Goal: Task Accomplishment & Management: Manage account settings

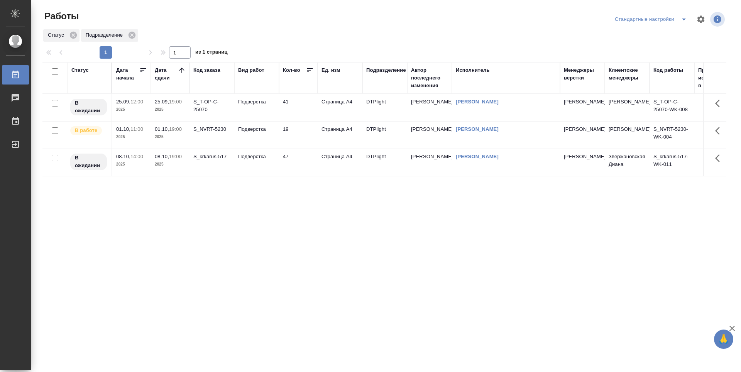
click at [521, 264] on div "Статус Дата начала Дата сдачи Код заказа Вид работ Кол-во Ед. изм Подразделение…" at bounding box center [384, 201] width 684 height 278
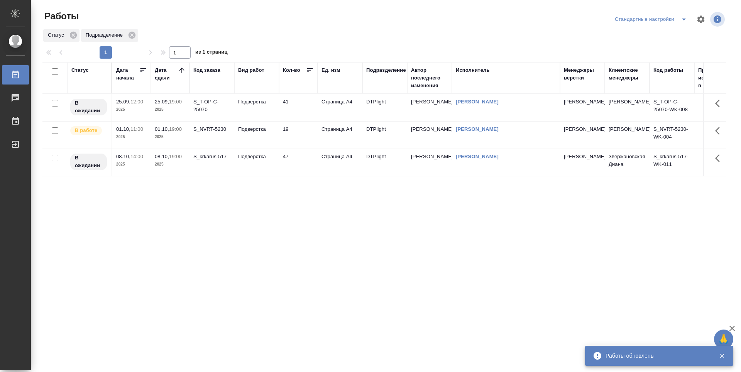
click at [249, 235] on div "Статус Дата начала Дата сдачи Код заказа Вид работ Кол-во Ед. изм Подразделение…" at bounding box center [384, 201] width 684 height 278
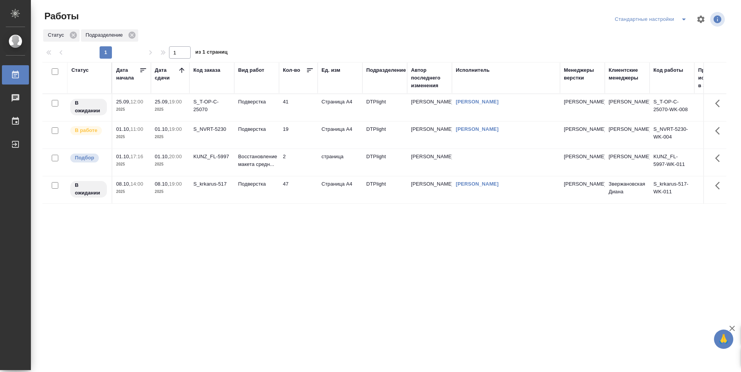
click at [327, 220] on div "Статус Дата начала Дата сдачи Код заказа Вид работ Кол-во Ед. изм Подразделение…" at bounding box center [384, 201] width 684 height 278
click at [207, 166] on td "KUNZ_FL-5997" at bounding box center [212, 162] width 45 height 27
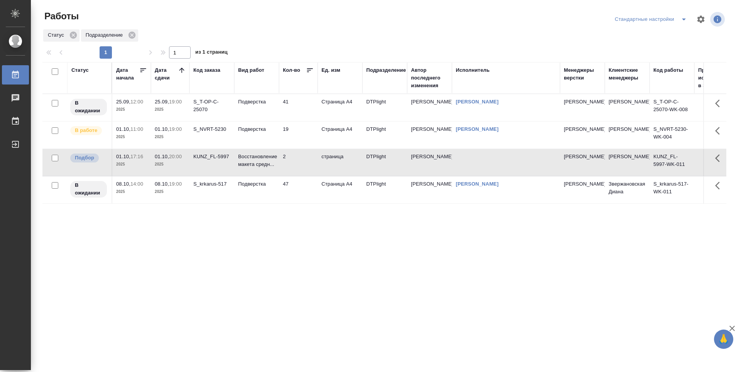
click at [207, 166] on td "KUNZ_FL-5997" at bounding box center [212, 162] width 45 height 27
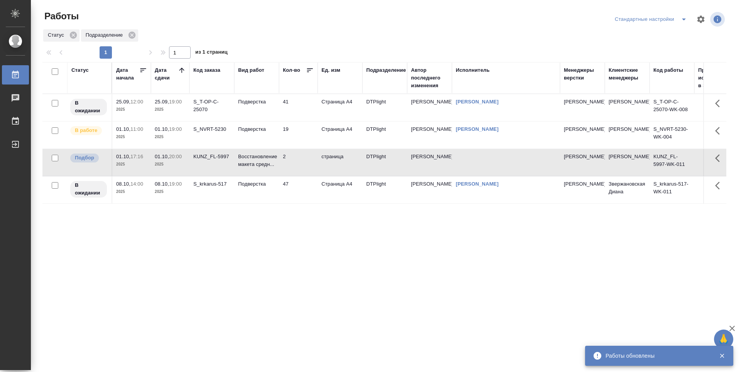
click at [283, 284] on div "Статус Дата начала Дата сдачи Код заказа Вид работ Кол-во Ед. изм Подразделение…" at bounding box center [384, 201] width 684 height 278
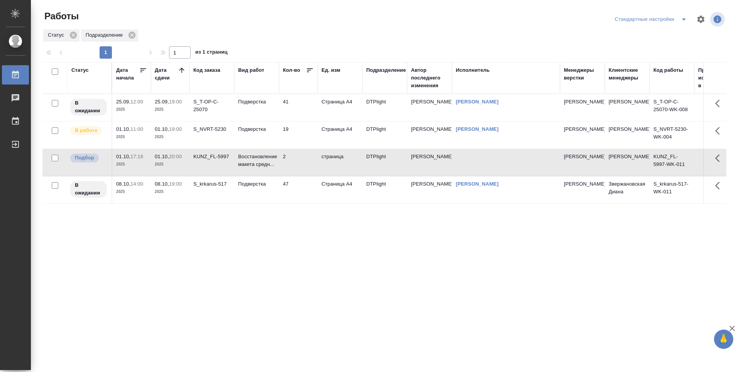
click at [214, 258] on div "Статус Дата начала Дата сдачи Код заказа Вид работ Кол-во Ед. изм Подразделение…" at bounding box center [384, 201] width 684 height 278
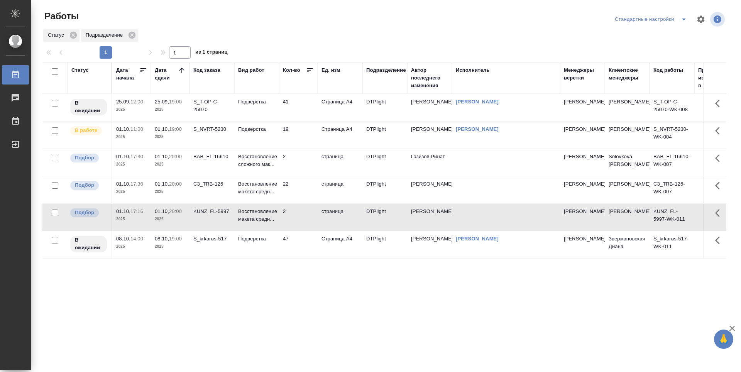
click at [306, 164] on td "2" at bounding box center [298, 162] width 39 height 27
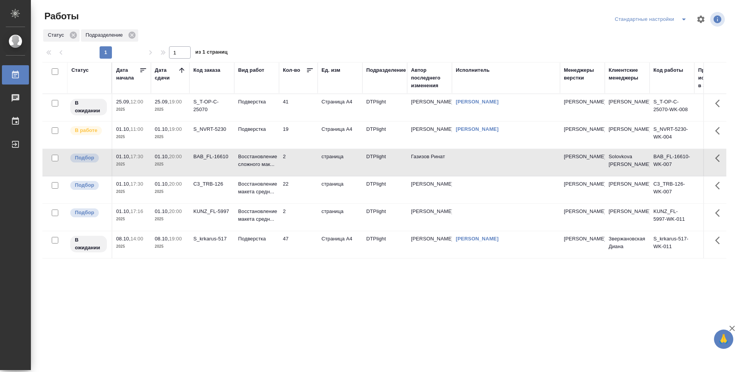
click at [306, 164] on td "2" at bounding box center [298, 162] width 39 height 27
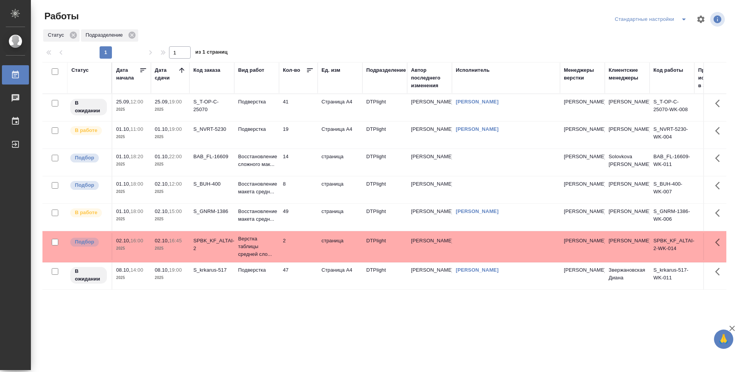
click at [311, 130] on td "19" at bounding box center [298, 135] width 39 height 27
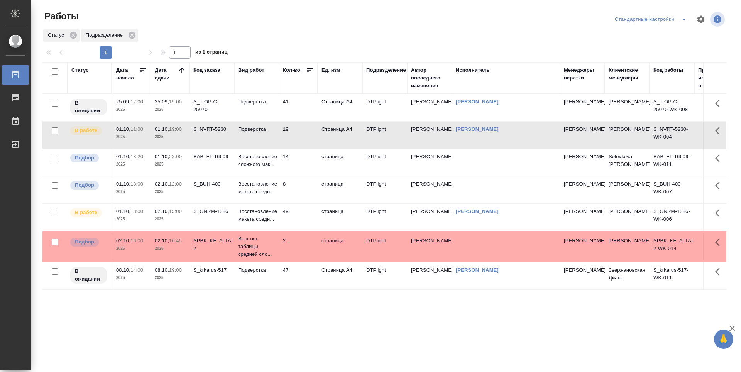
click at [311, 130] on td "19" at bounding box center [298, 135] width 39 height 27
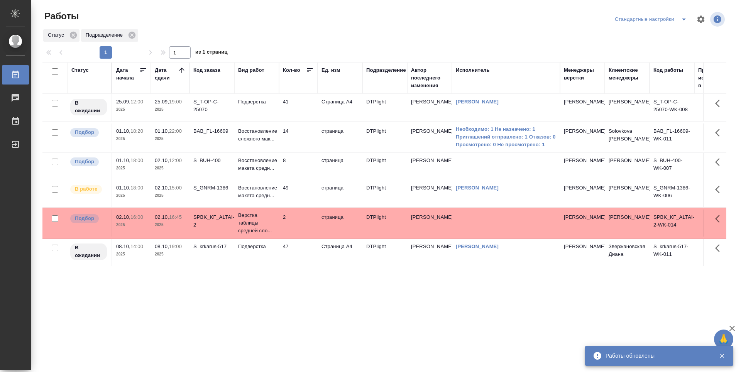
click at [301, 195] on td "49" at bounding box center [298, 193] width 39 height 27
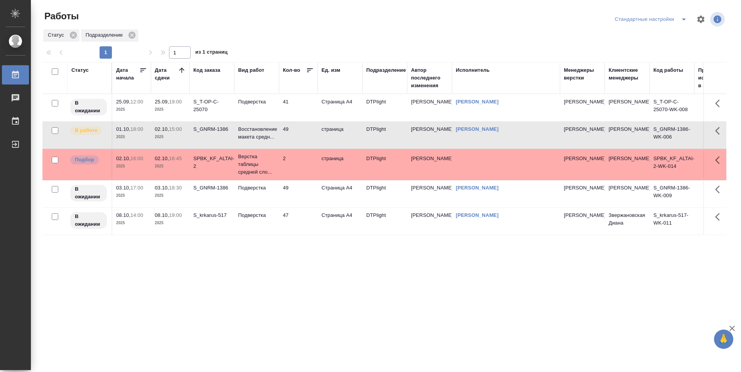
click at [320, 290] on div "Статус Дата начала Дата сдачи Код заказа Вид работ Кол-во Ед. изм Подразделение…" at bounding box center [384, 201] width 684 height 278
click at [303, 191] on td "49" at bounding box center [298, 193] width 39 height 27
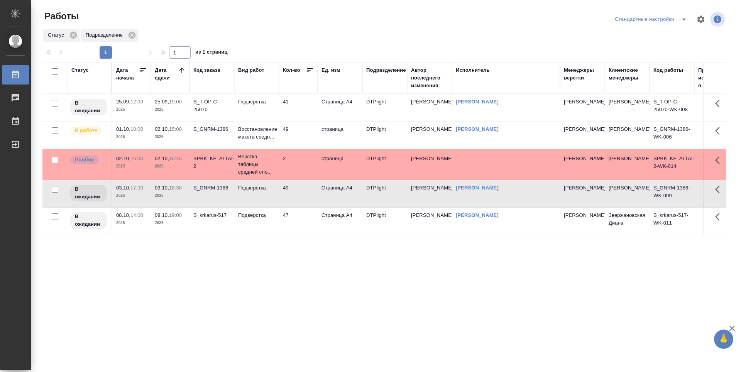
click at [303, 218] on td "47" at bounding box center [298, 221] width 39 height 27
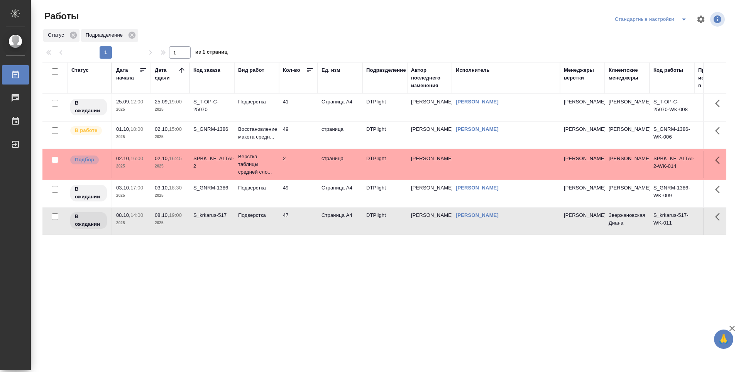
click at [341, 299] on div "Статус Дата начала Дата сдачи Код заказа Вид работ Кол-во Ед. изм Подразделение…" at bounding box center [384, 201] width 684 height 278
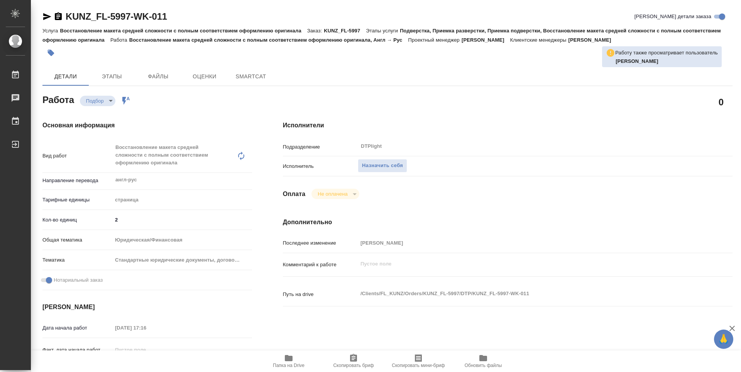
type textarea "x"
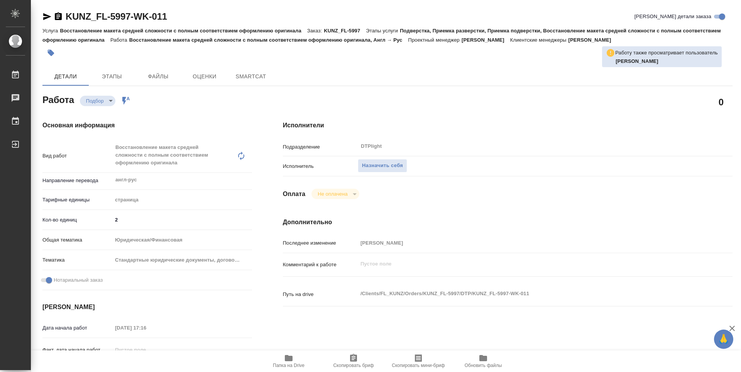
type textarea "x"
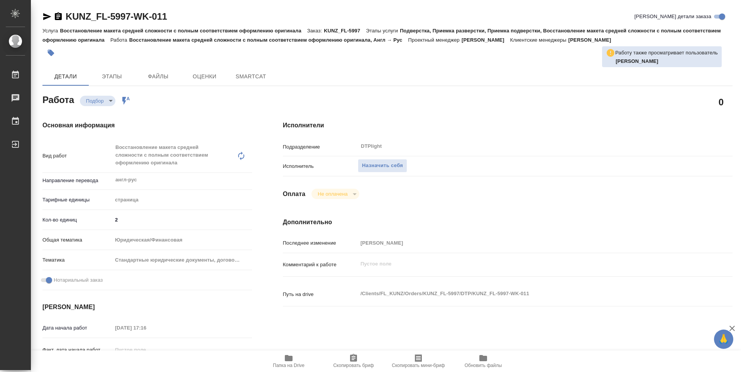
type textarea "x"
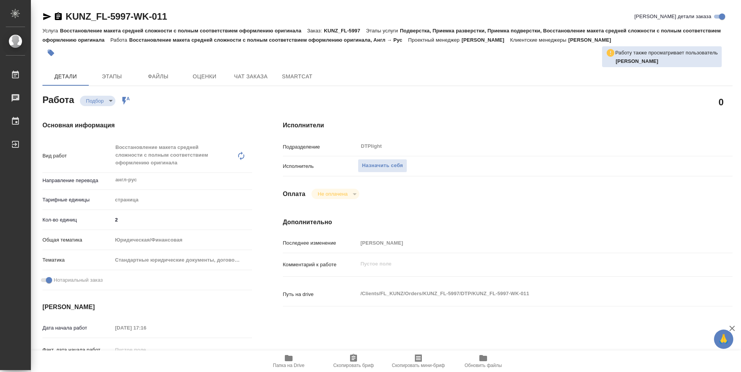
click at [288, 356] on icon "button" at bounding box center [289, 358] width 8 height 6
type textarea "x"
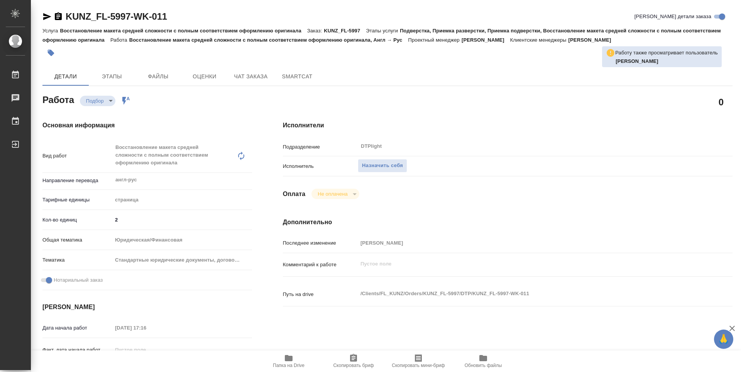
type textarea "x"
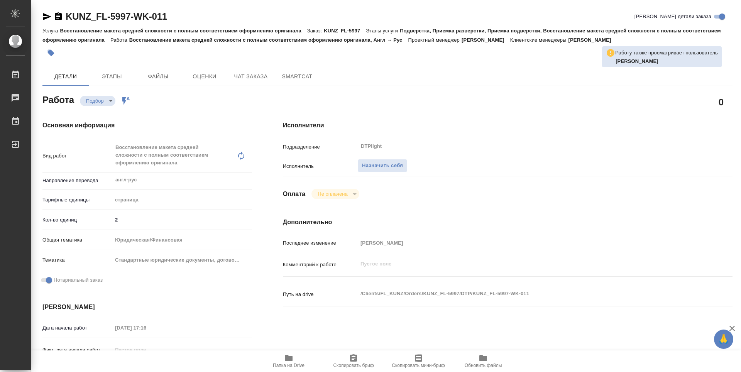
type textarea "x"
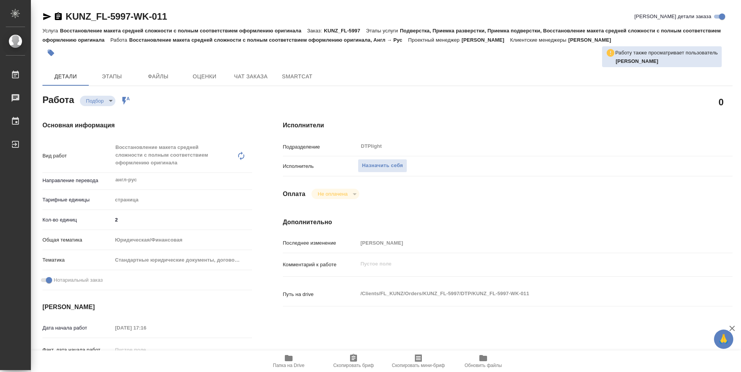
type textarea "x"
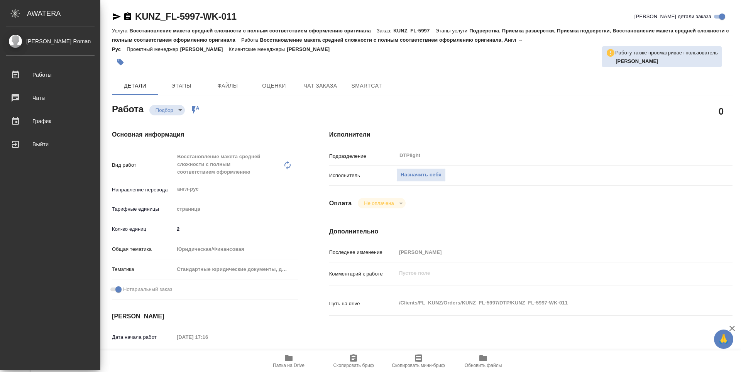
type textarea "x"
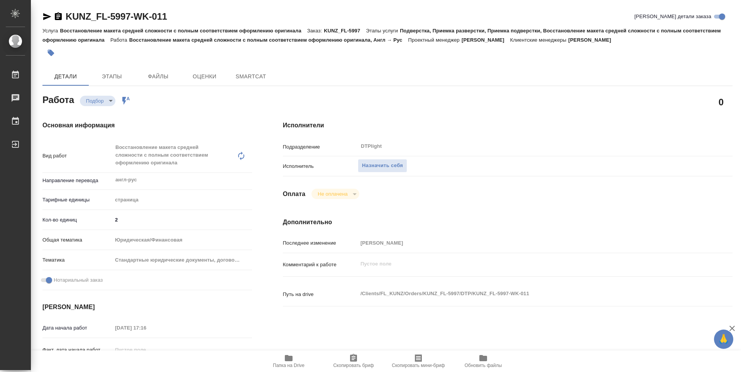
type textarea "x"
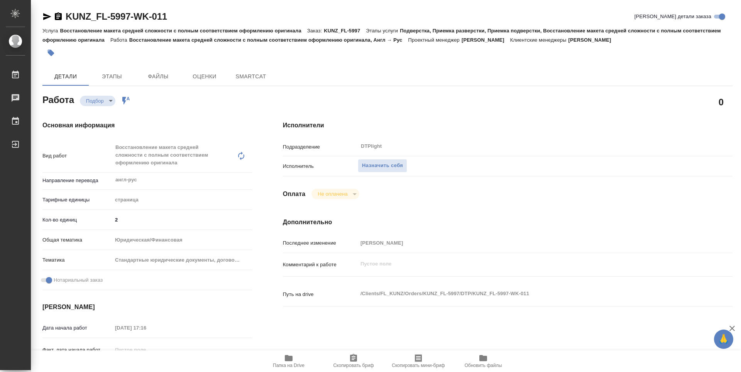
type textarea "x"
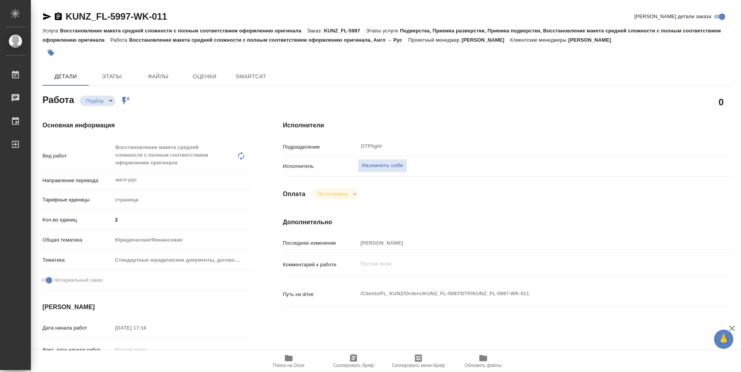
type textarea "x"
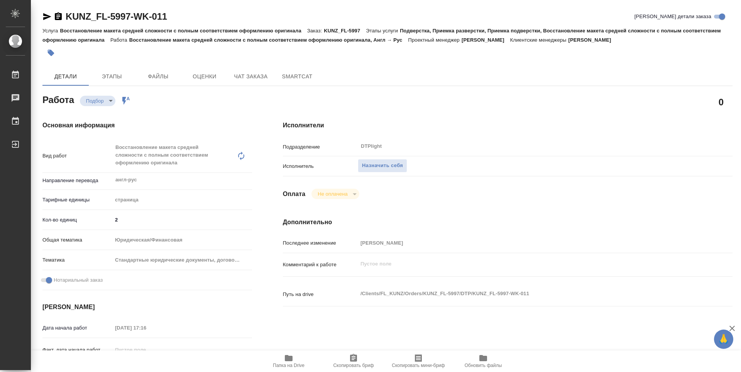
type textarea "x"
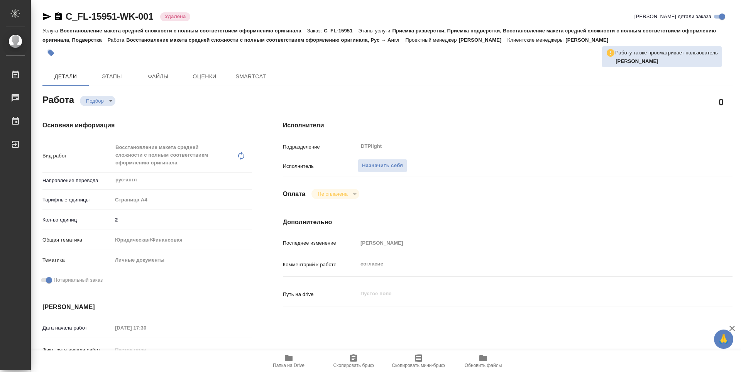
type textarea "x"
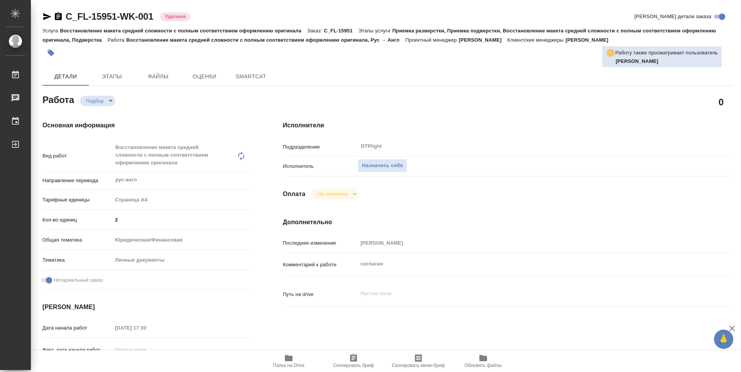
type textarea "x"
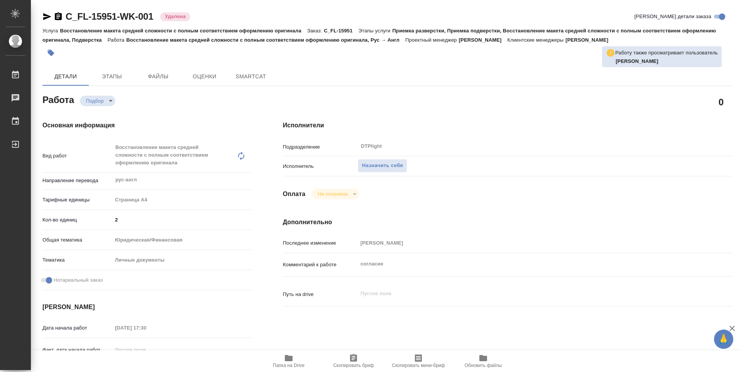
type textarea "x"
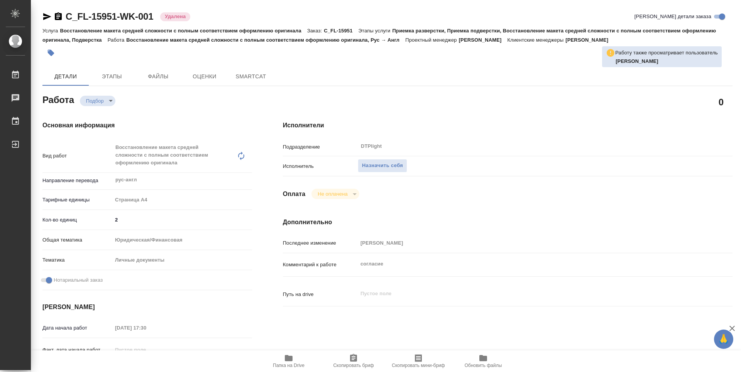
type textarea "x"
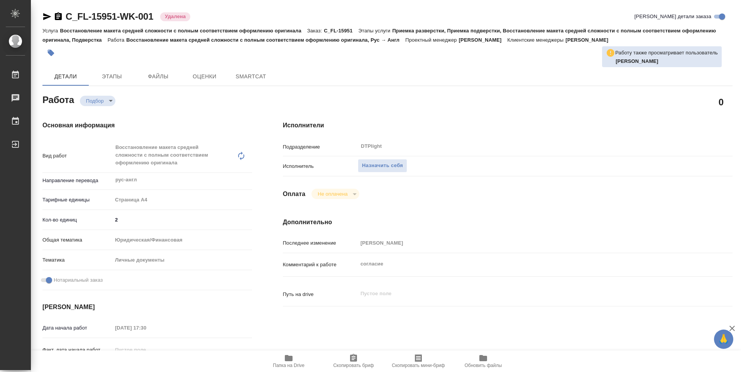
type textarea "x"
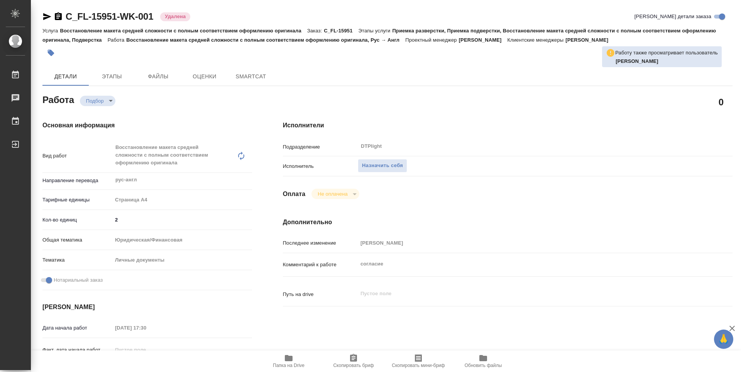
type textarea "x"
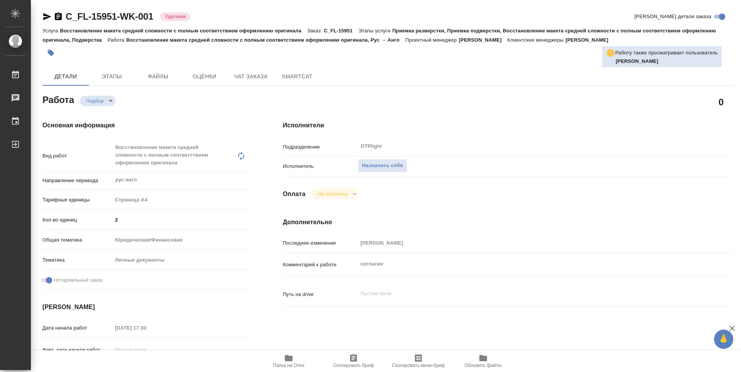
type textarea "x"
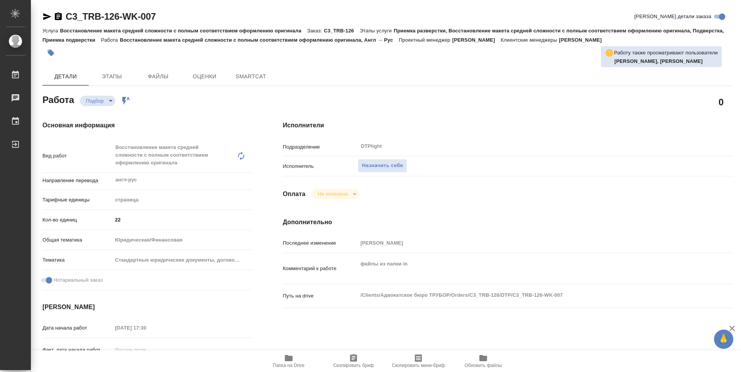
type textarea "x"
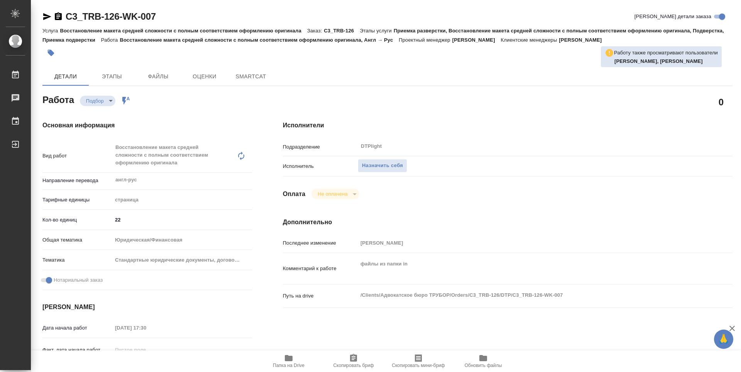
type textarea "x"
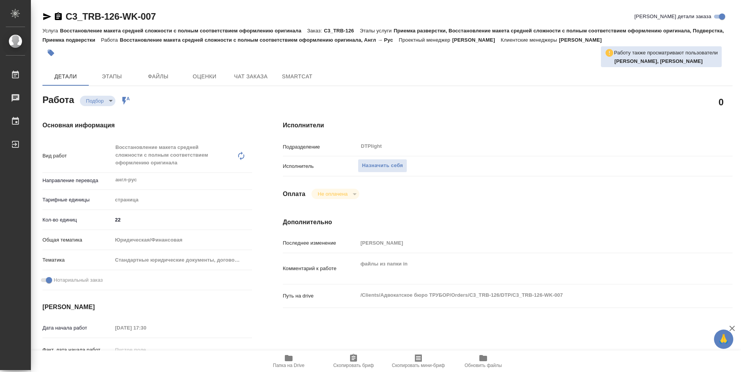
click at [289, 368] on button "Папка на Drive" at bounding box center [288, 362] width 65 height 22
type textarea "x"
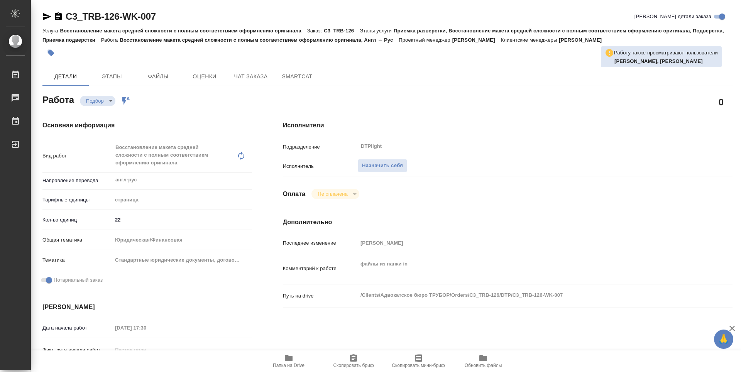
type textarea "x"
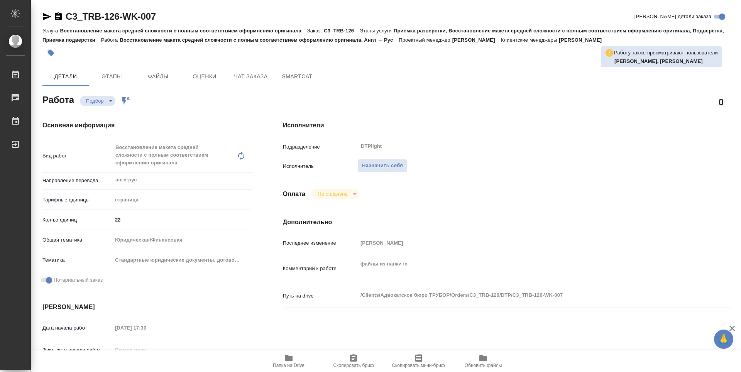
type textarea "x"
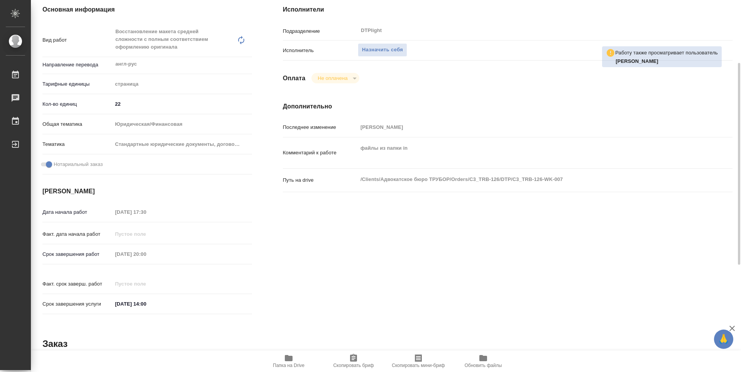
scroll to position [39, 0]
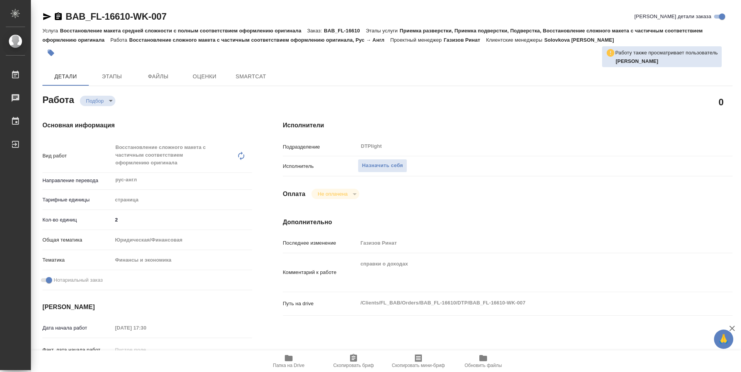
type textarea "x"
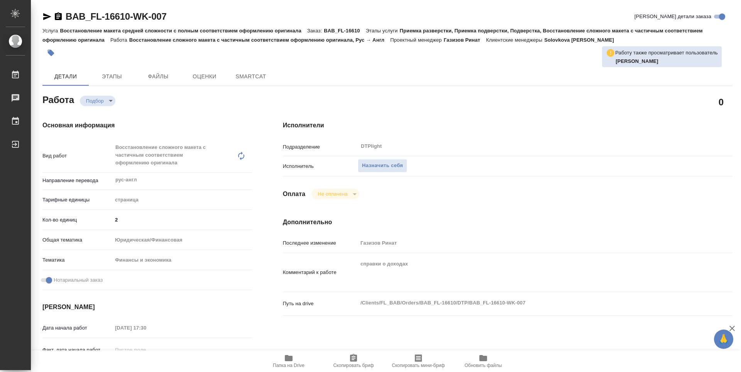
type textarea "x"
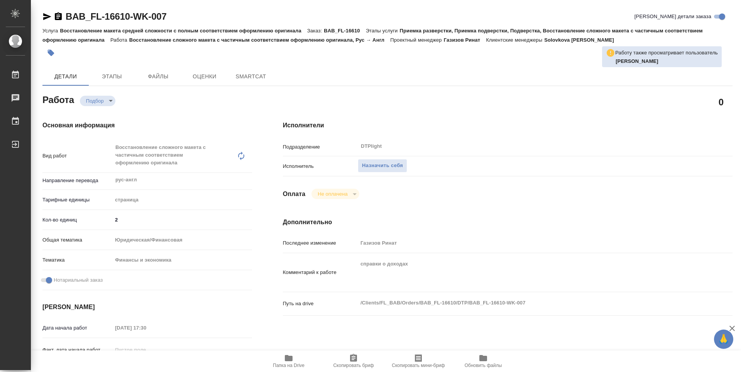
type textarea "x"
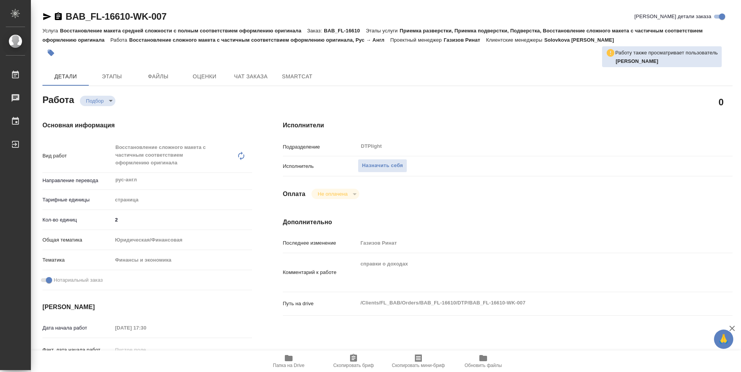
type textarea "x"
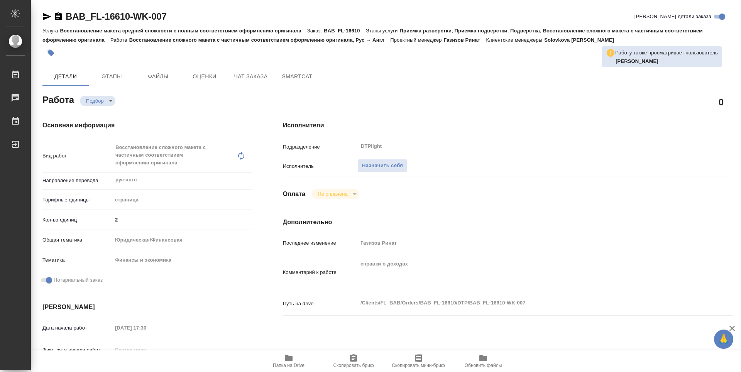
type textarea "x"
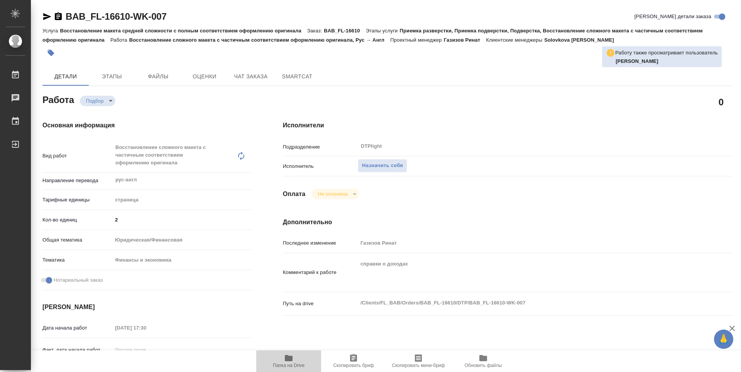
click at [293, 362] on icon "button" at bounding box center [288, 358] width 9 height 9
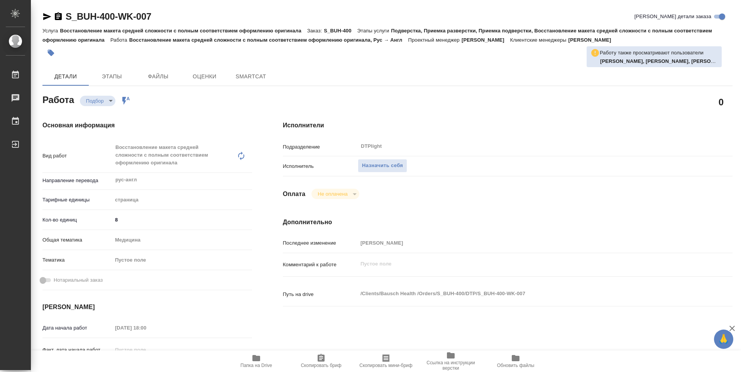
type textarea "x"
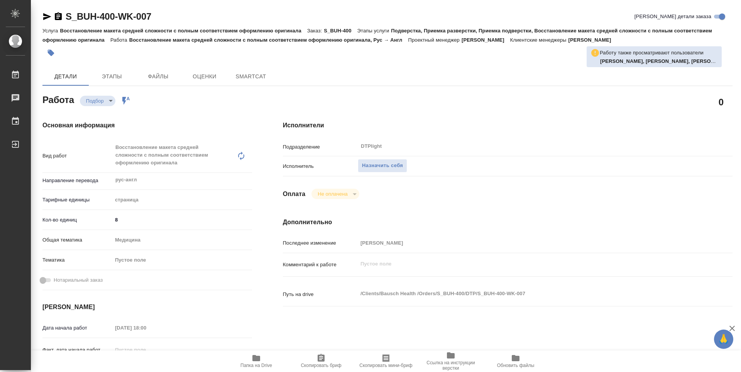
type textarea "x"
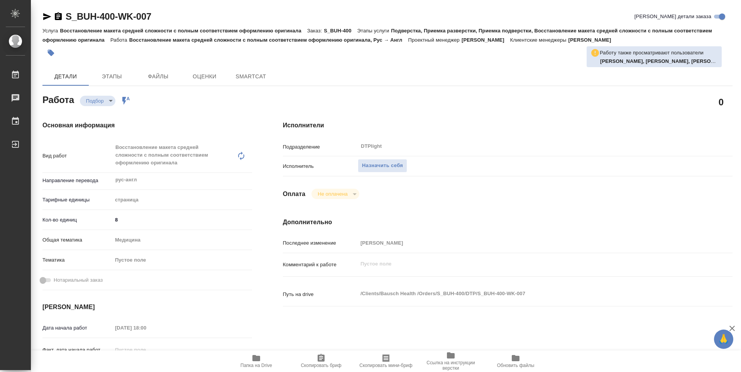
type textarea "x"
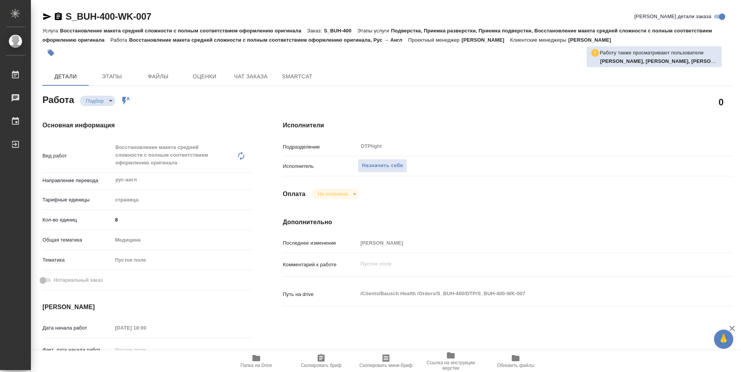
click at [263, 359] on span "Папка на Drive" at bounding box center [257, 361] width 56 height 15
type textarea "x"
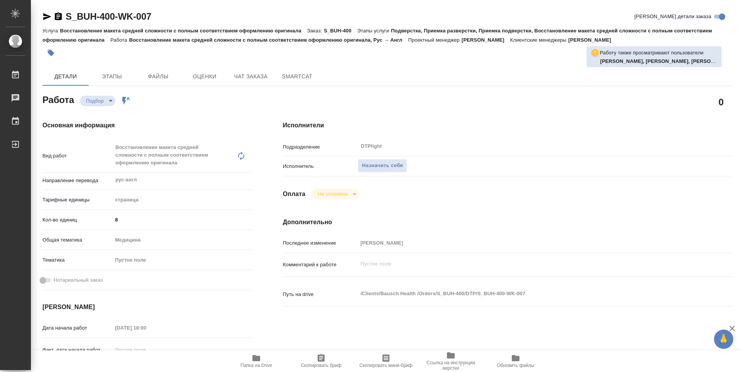
type textarea "x"
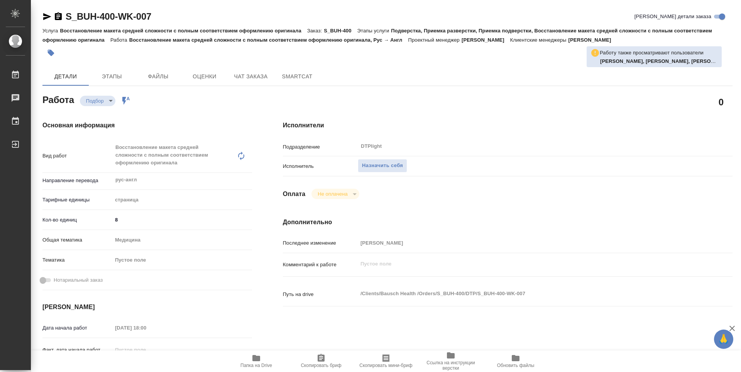
type textarea "x"
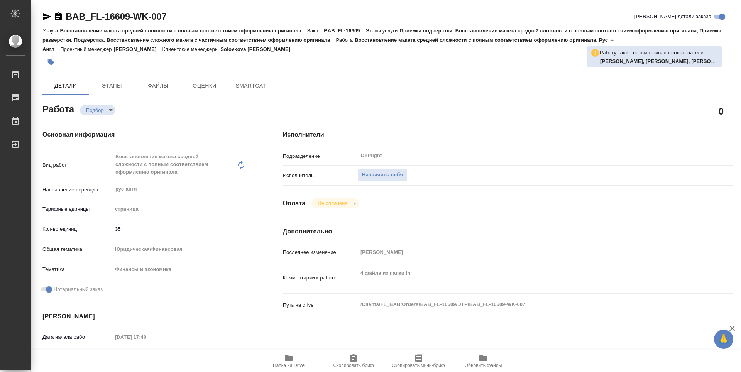
type textarea "x"
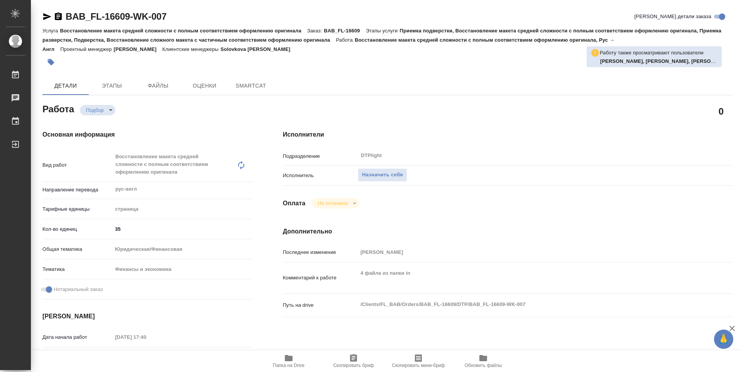
type textarea "x"
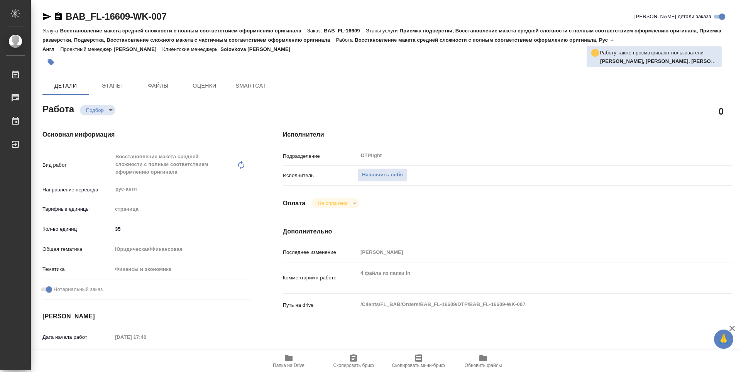
scroll to position [39, 0]
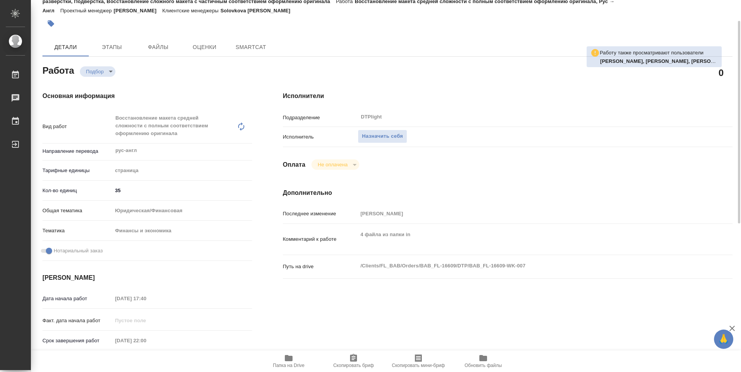
type textarea "x"
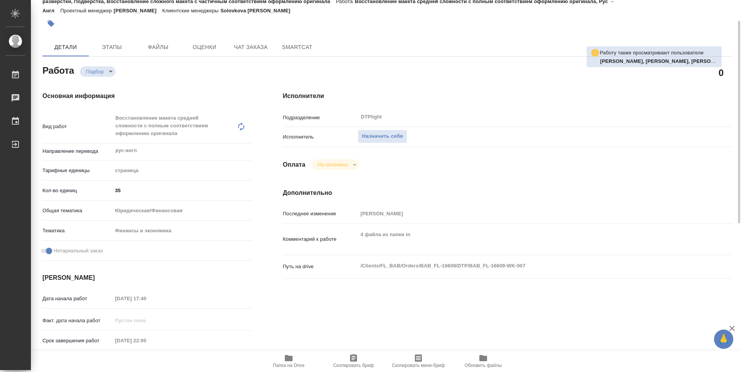
click at [288, 359] on icon "button" at bounding box center [289, 358] width 8 height 6
type textarea "x"
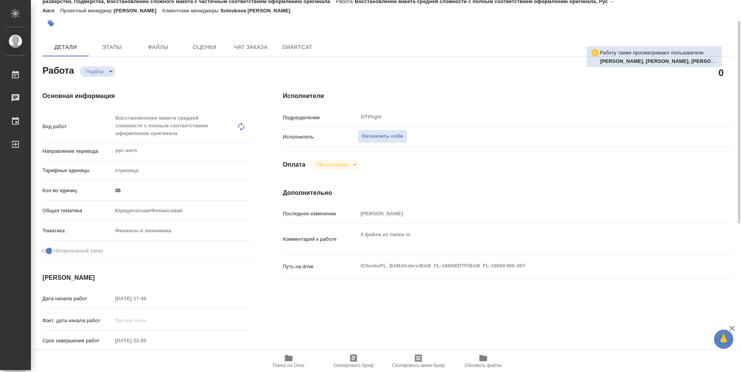
type textarea "x"
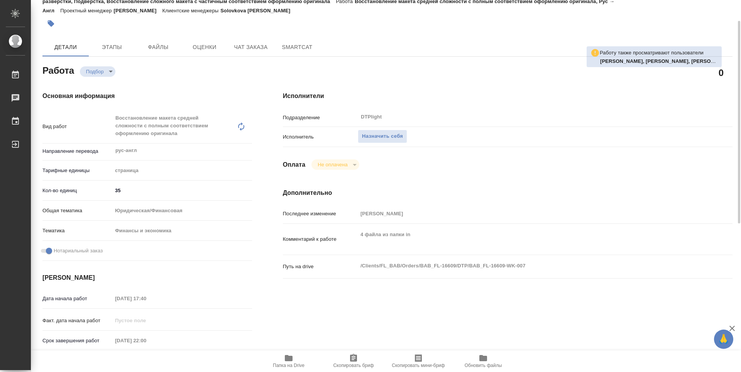
type textarea "x"
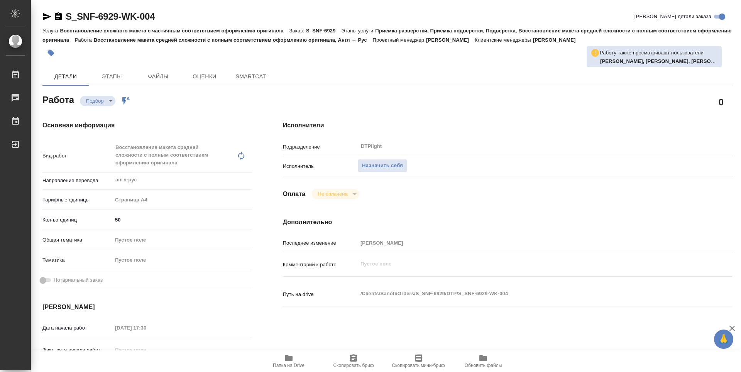
type textarea "x"
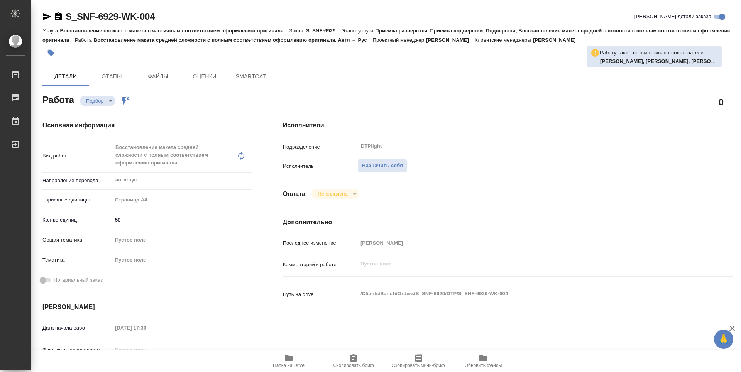
type textarea "x"
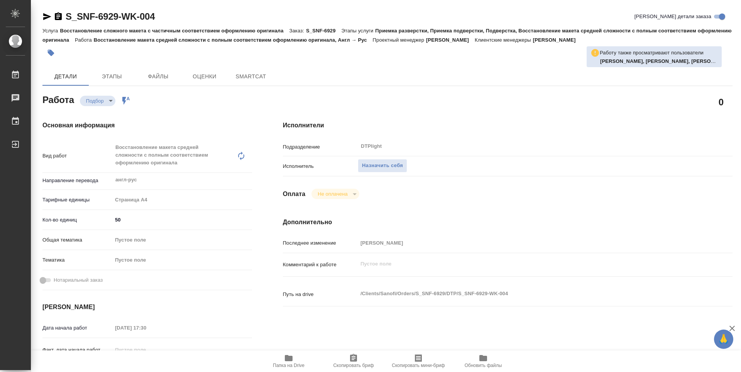
type textarea "x"
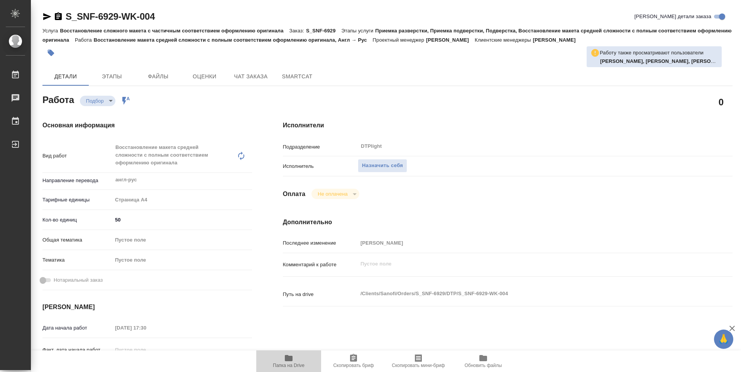
click at [285, 366] on span "Папка на Drive" at bounding box center [289, 365] width 32 height 5
type textarea "x"
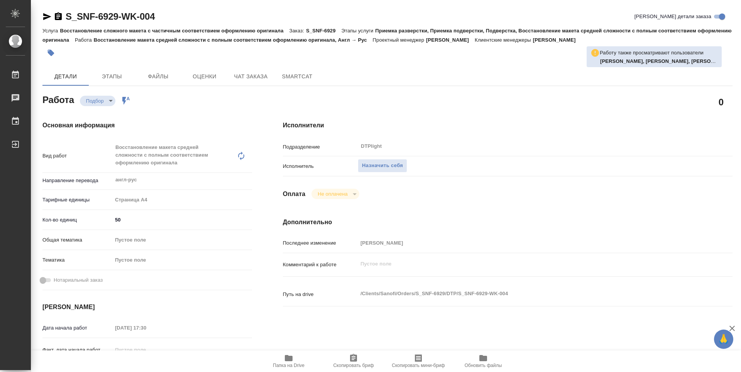
type textarea "x"
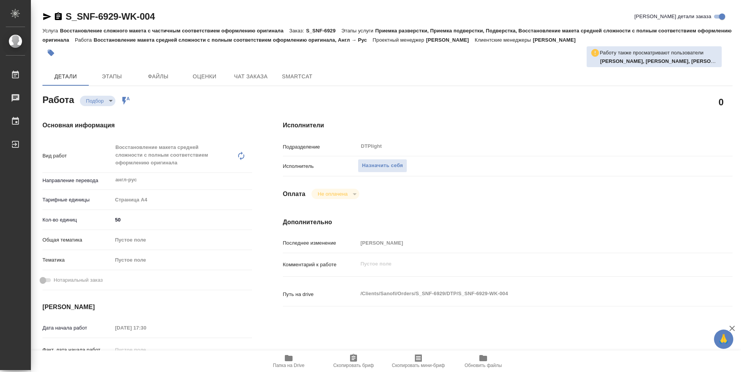
type textarea "x"
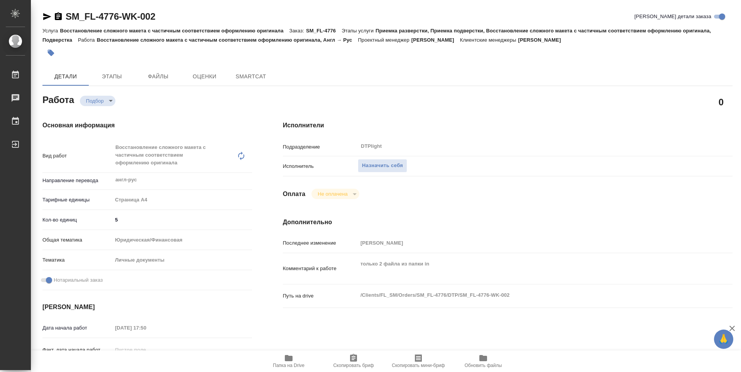
type textarea "x"
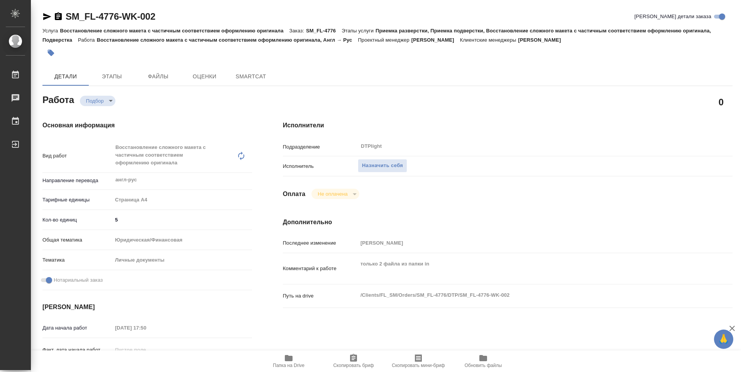
type textarea "x"
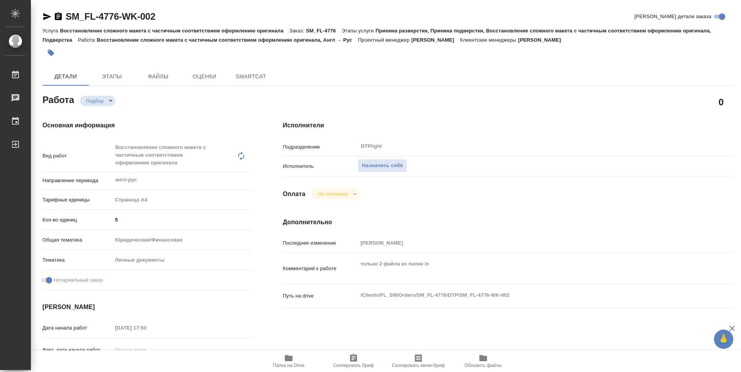
type textarea "x"
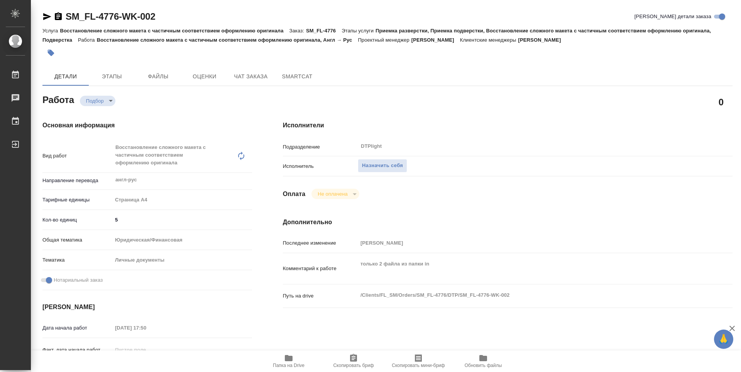
click at [282, 361] on span "Папка на Drive" at bounding box center [289, 361] width 56 height 15
type textarea "x"
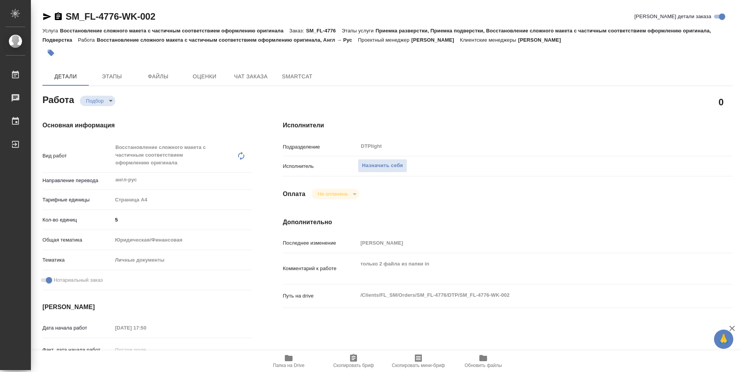
type textarea "x"
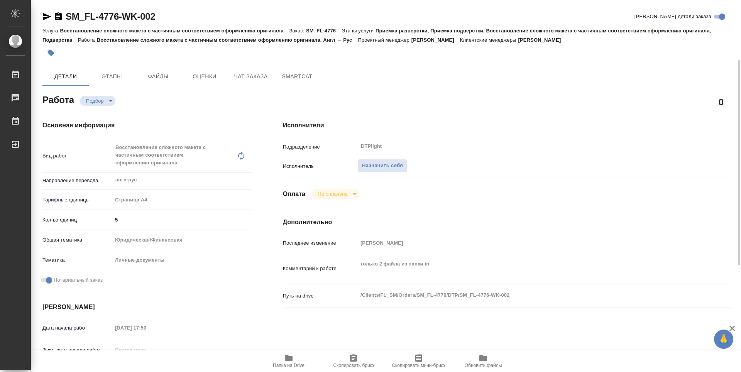
type textarea "x"
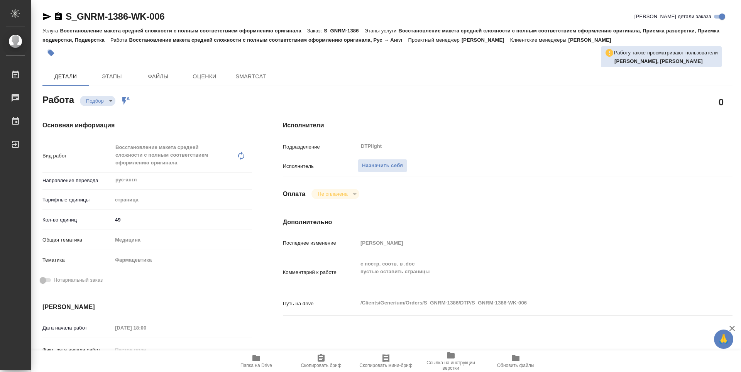
type textarea "x"
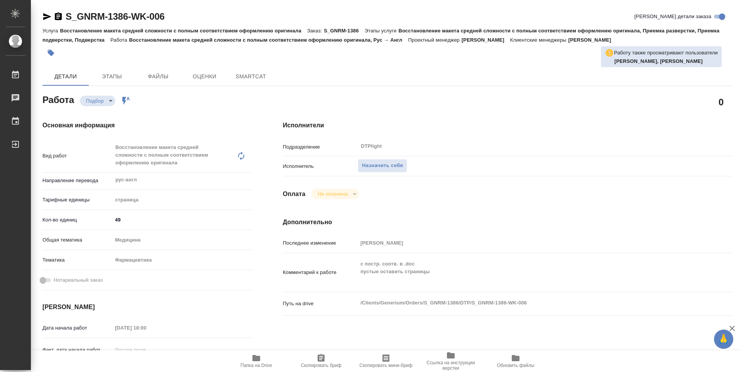
type textarea "x"
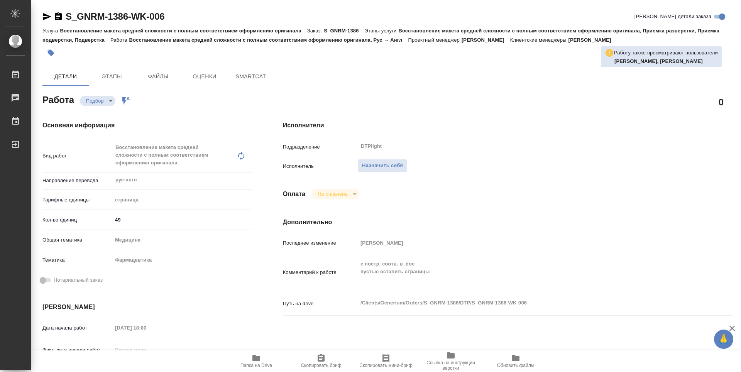
type textarea "x"
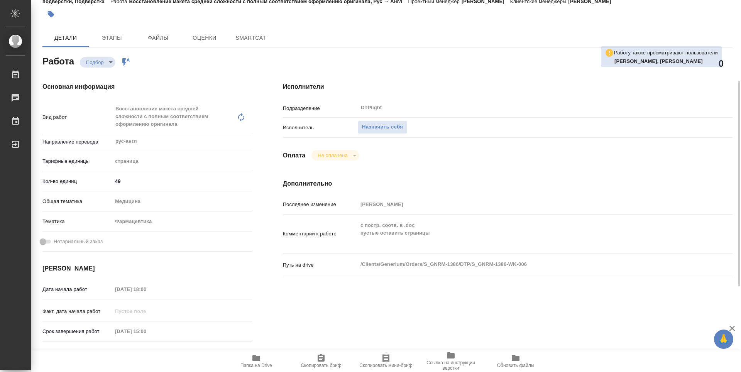
scroll to position [77, 0]
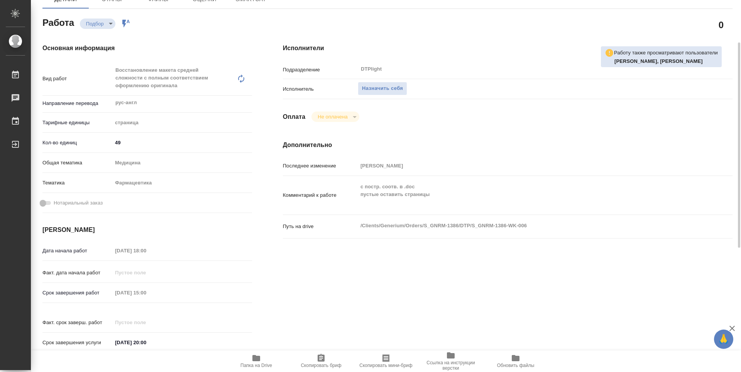
type textarea "x"
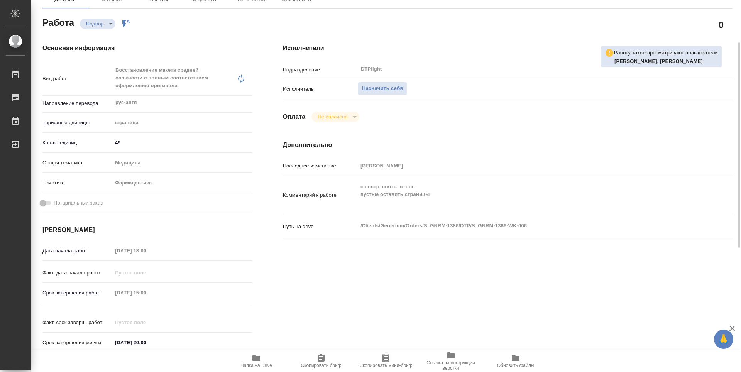
type textarea "x"
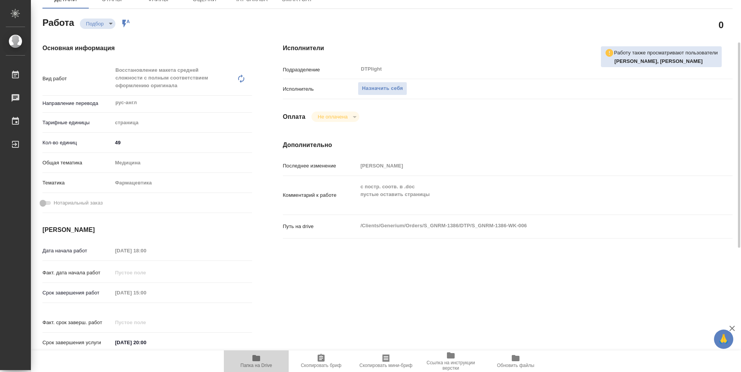
click at [269, 358] on span "Папка на Drive" at bounding box center [257, 361] width 56 height 15
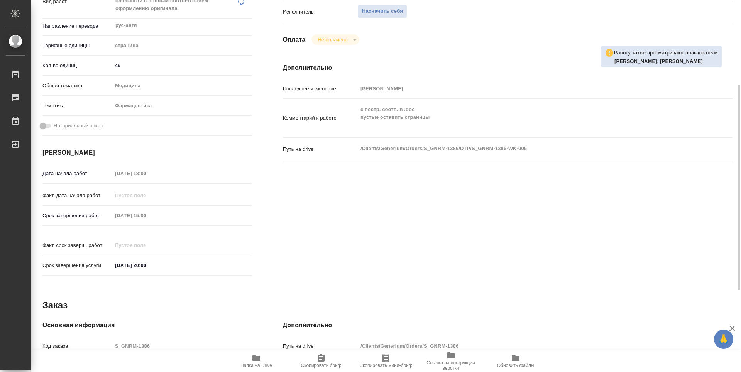
type textarea "x"
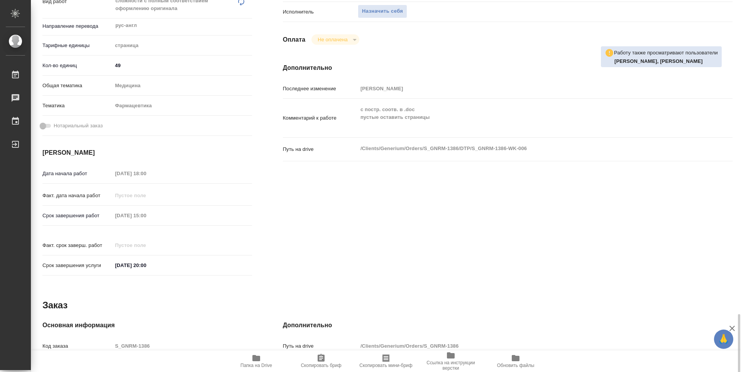
scroll to position [302, 0]
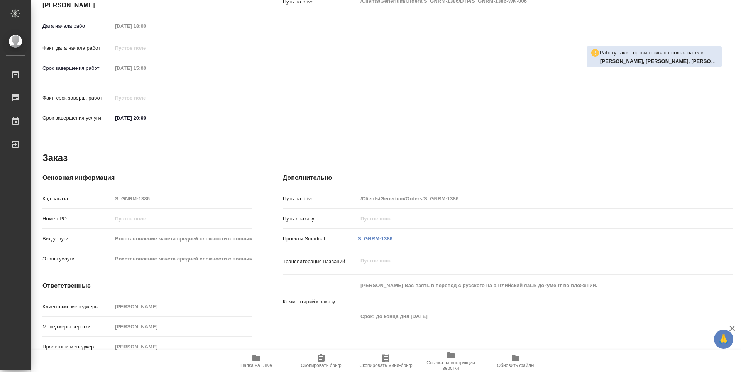
type textarea "x"
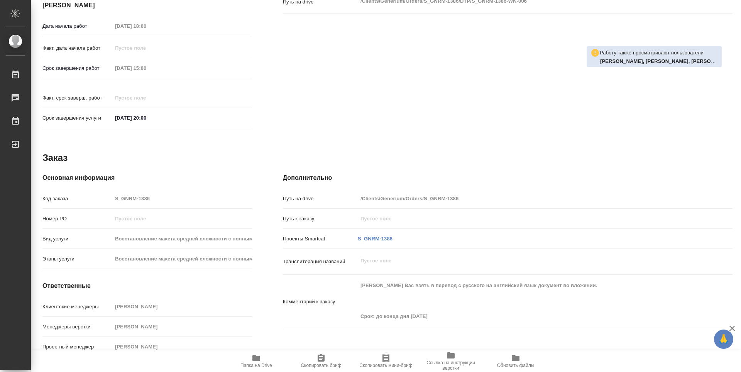
type textarea "x"
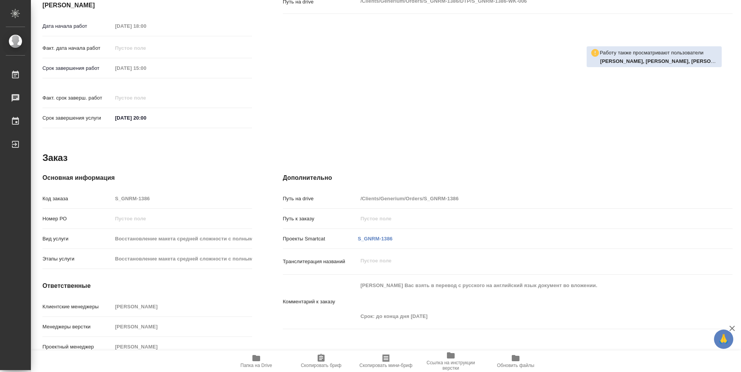
type textarea "x"
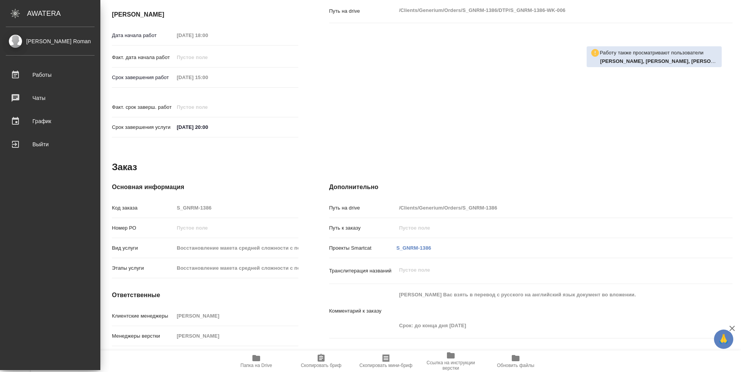
type textarea "x"
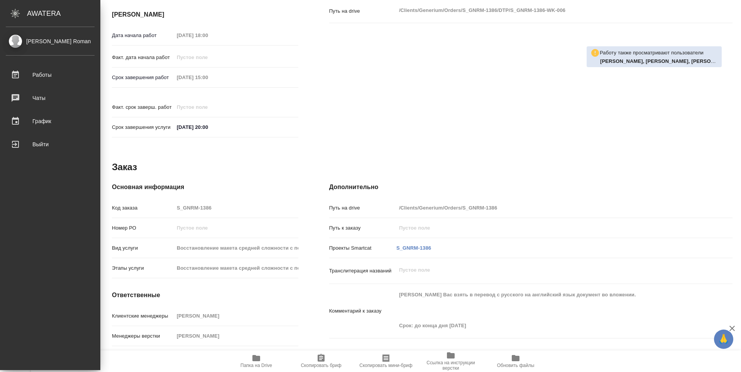
type textarea "x"
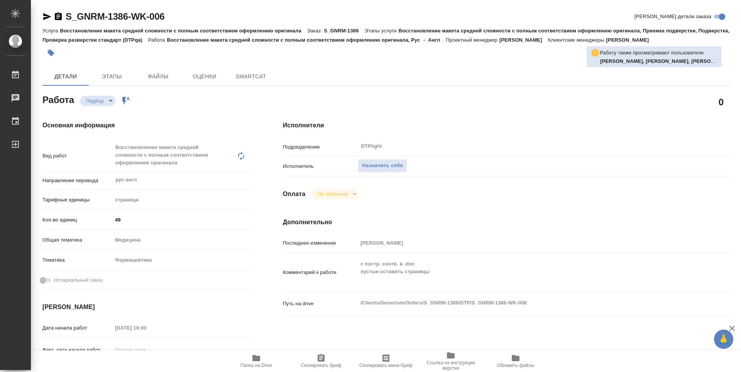
type textarea "x"
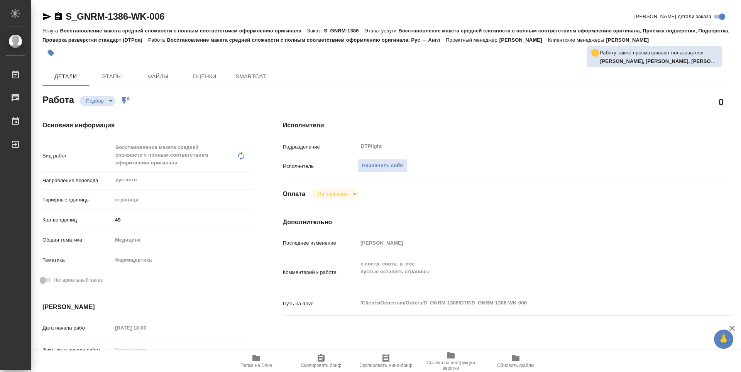
type textarea "x"
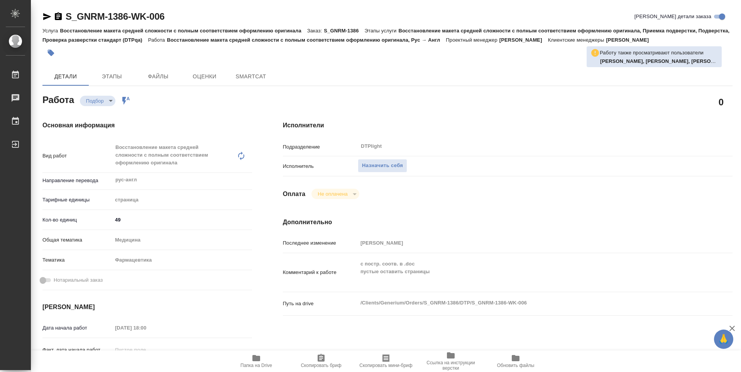
type textarea "x"
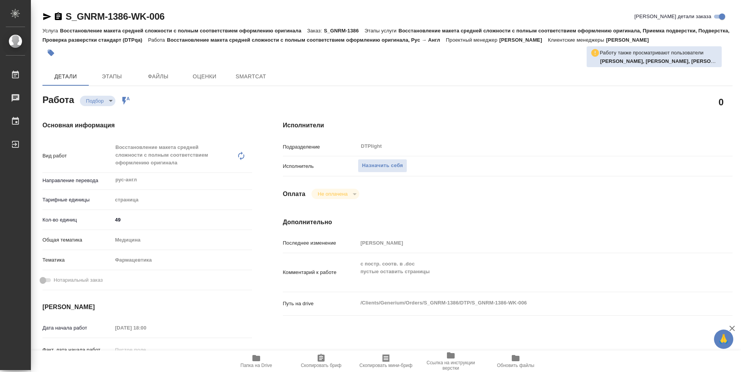
type textarea "x"
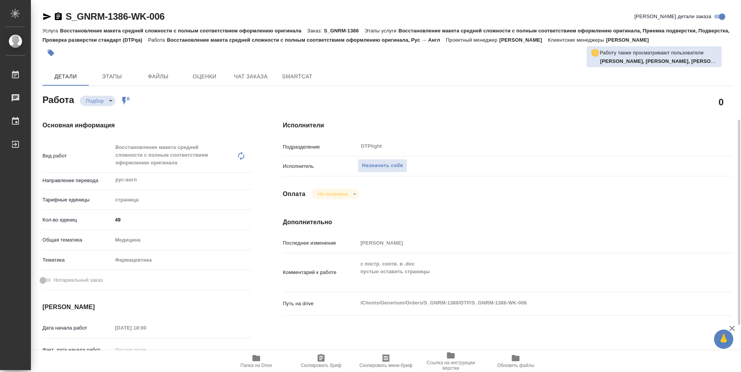
scroll to position [77, 0]
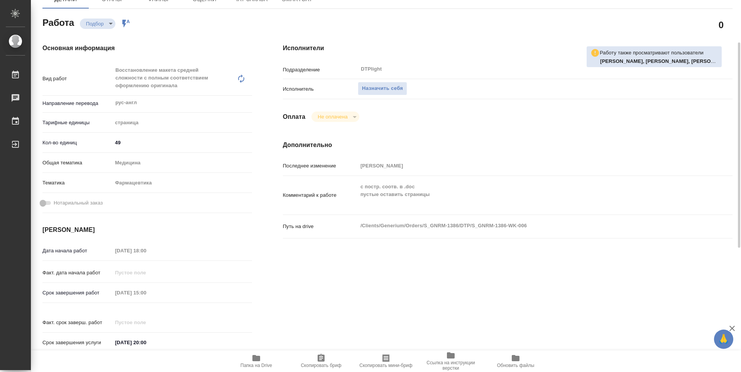
type textarea "x"
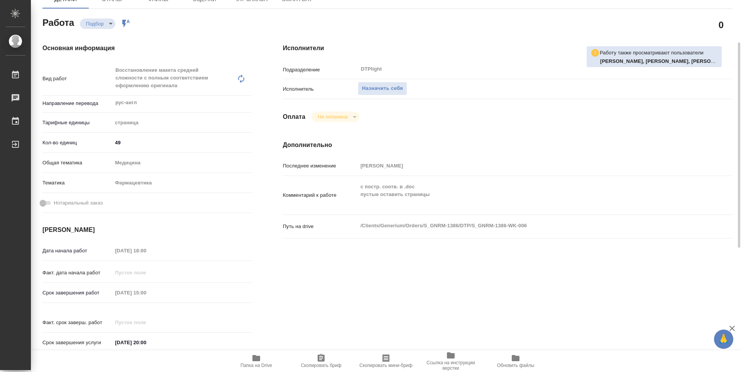
type textarea "x"
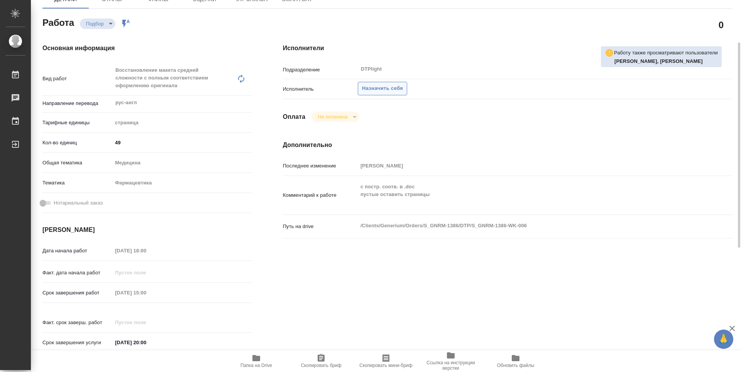
click at [386, 92] on span "Назначить себя" at bounding box center [382, 88] width 41 height 9
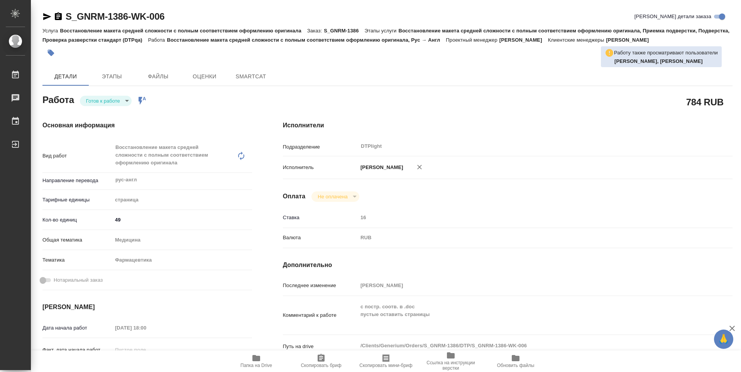
type textarea "x"
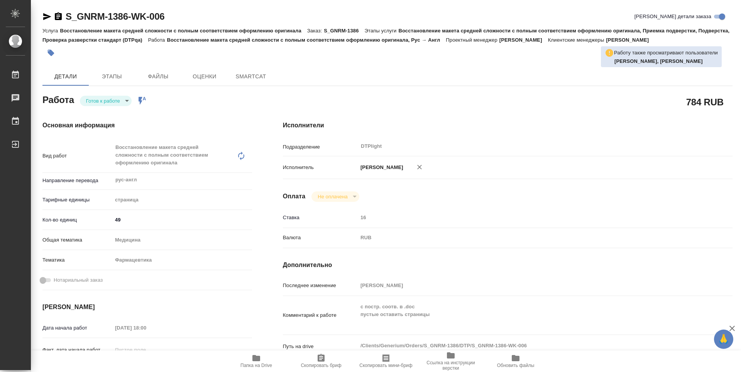
type textarea "x"
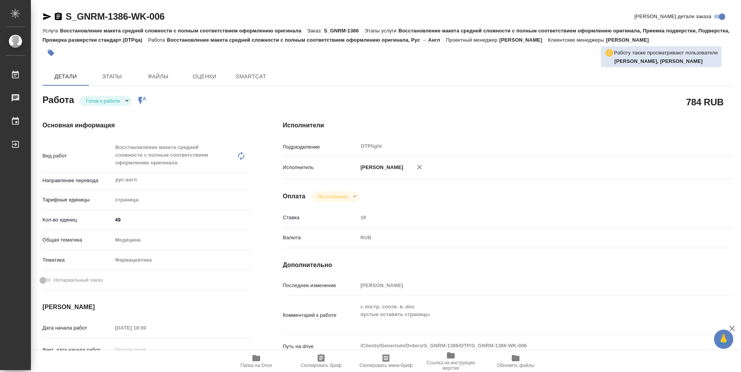
type textarea "x"
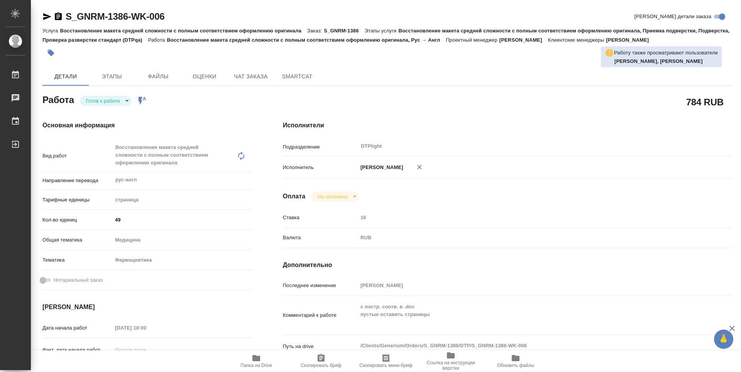
type textarea "x"
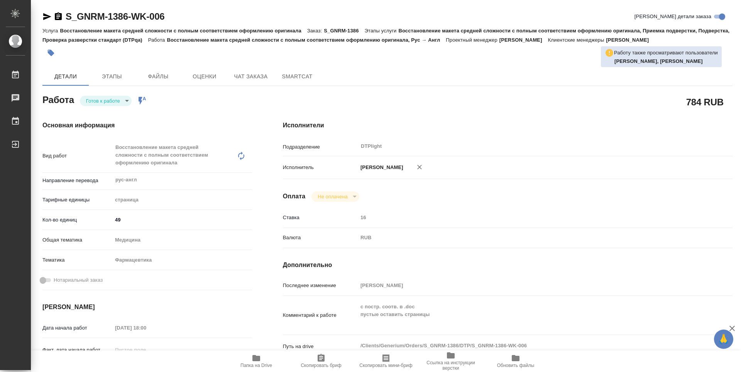
type textarea "x"
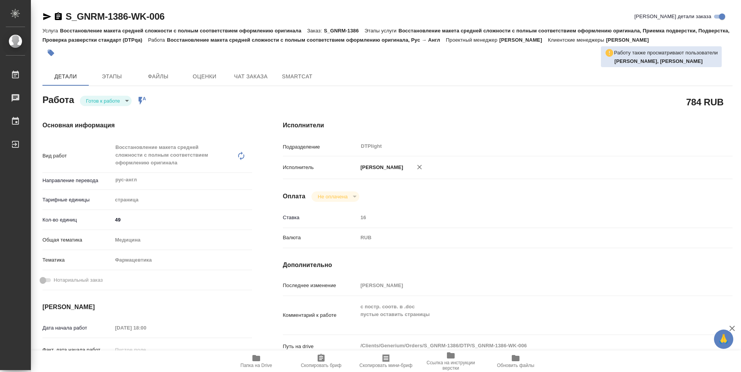
click at [121, 102] on body "🙏 .cls-1 fill:#fff; AWATERA Guselnikov Roman Работы 0 Чаты График Выйти S_GNRM-…" at bounding box center [370, 186] width 741 height 372
click at [95, 100] on button "В работе" at bounding box center [98, 101] width 25 height 8
type textarea "x"
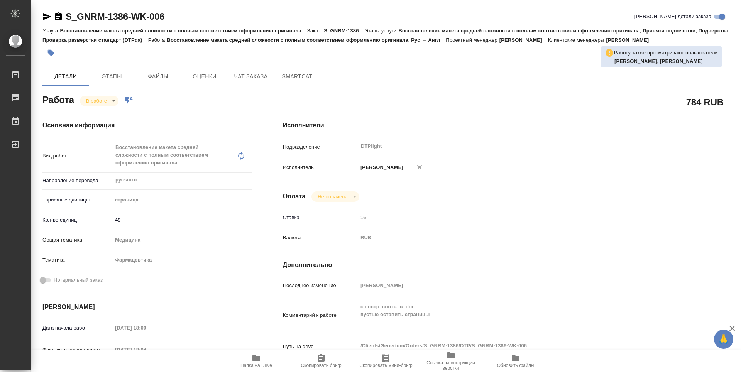
type textarea "x"
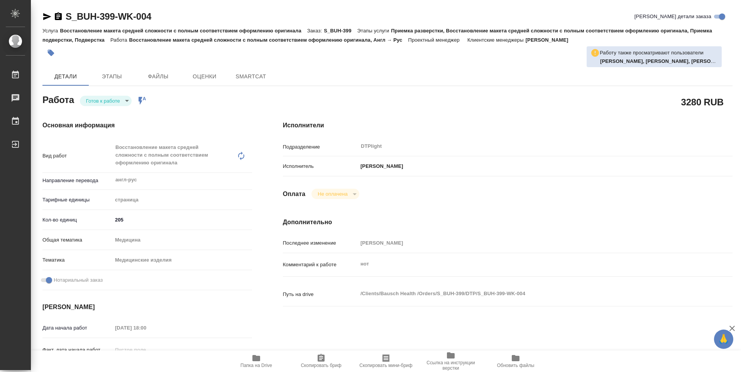
type textarea "x"
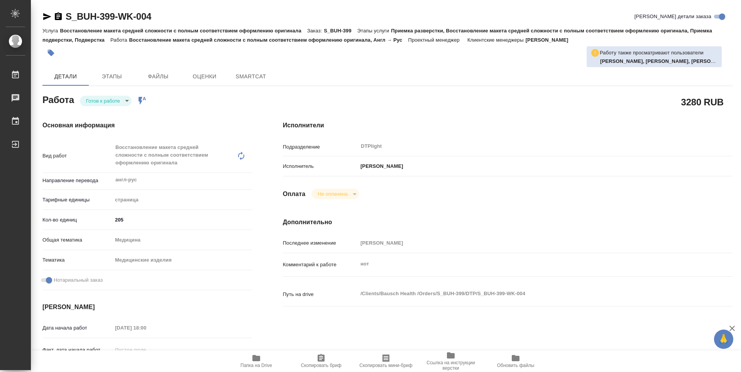
type textarea "x"
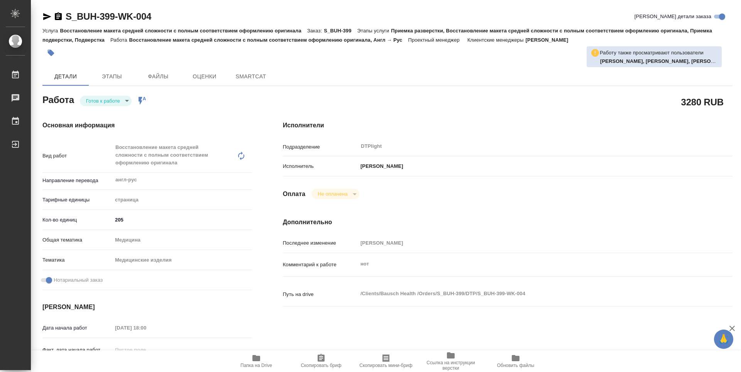
type textarea "x"
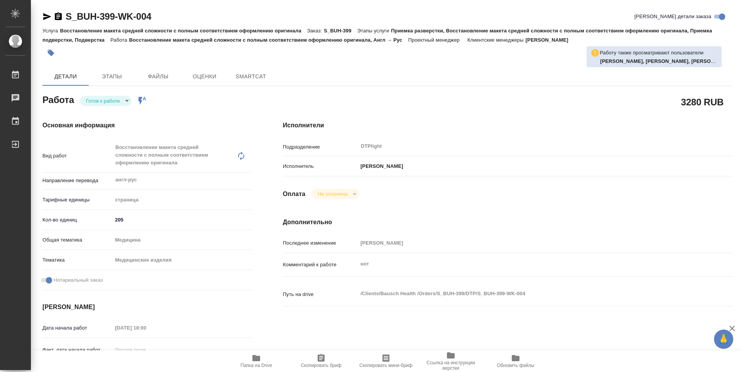
type textarea "x"
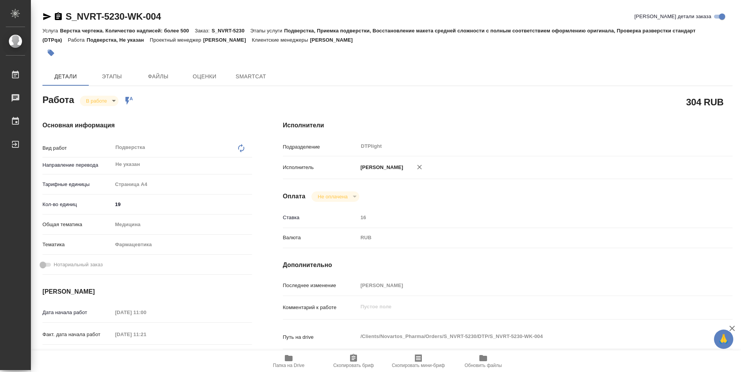
type textarea "x"
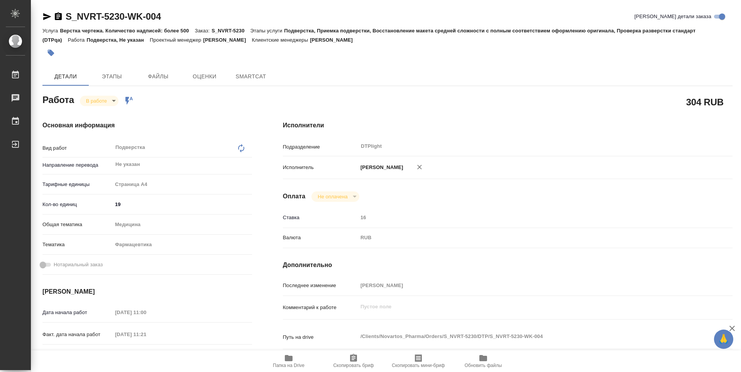
type textarea "x"
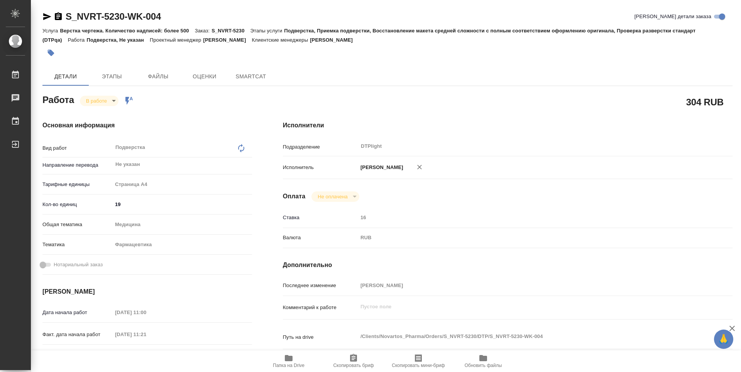
type textarea "x"
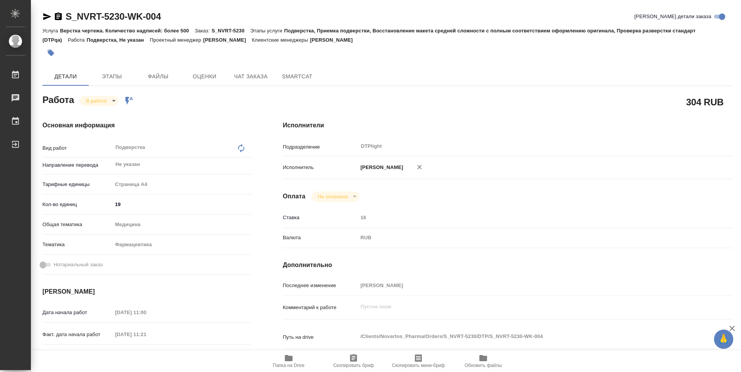
click at [292, 358] on icon "button" at bounding box center [289, 358] width 8 height 6
type textarea "x"
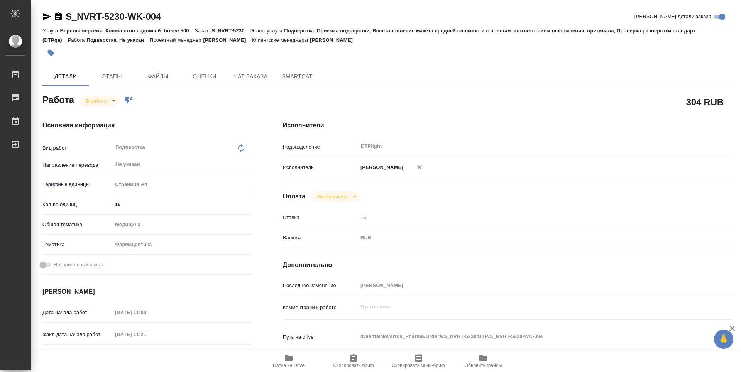
type textarea "x"
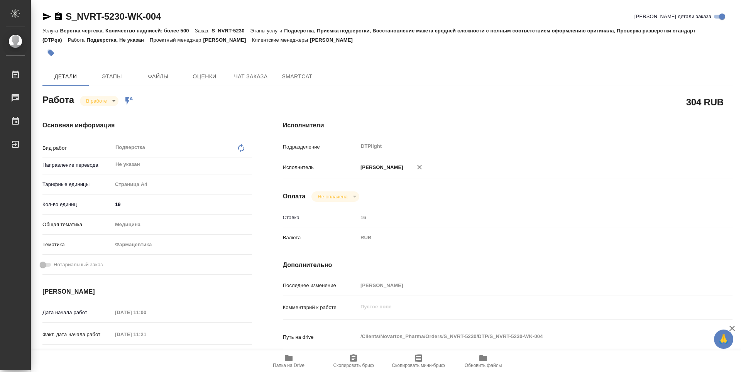
type textarea "x"
click at [113, 98] on body "🙏 .cls-1 fill:#fff; AWATERA Guselnikov Roman Работы 0 Чаты График Выйти S_NVRT-…" at bounding box center [370, 186] width 741 height 372
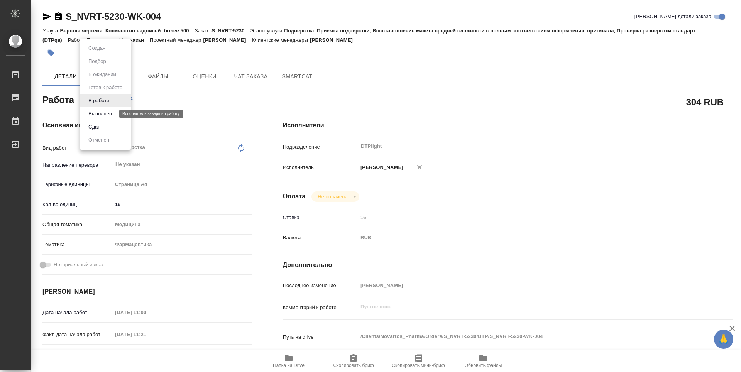
click at [112, 111] on button "Выполнен" at bounding box center [100, 114] width 28 height 8
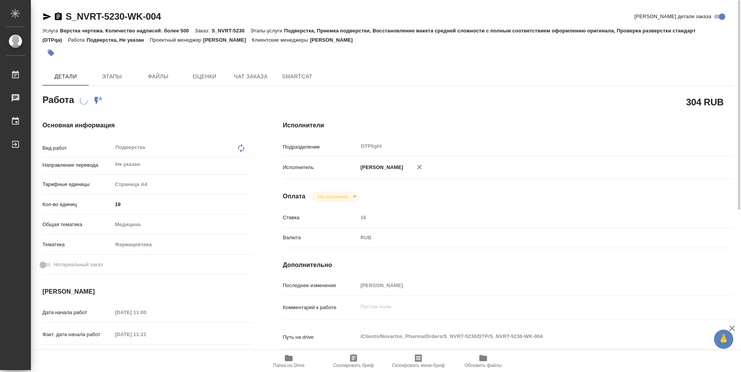
click at [59, 16] on icon "button" at bounding box center [58, 16] width 7 height 8
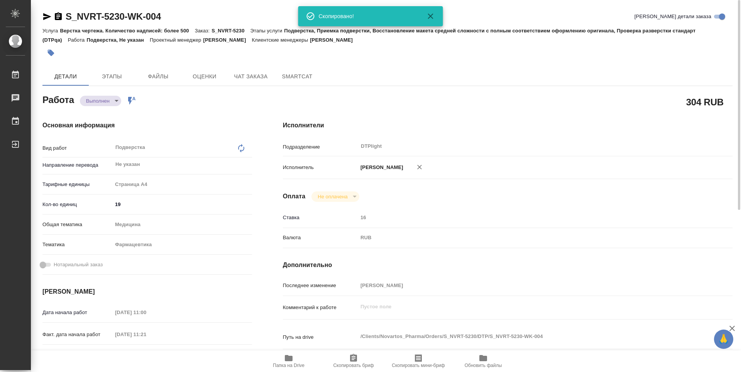
type textarea "x"
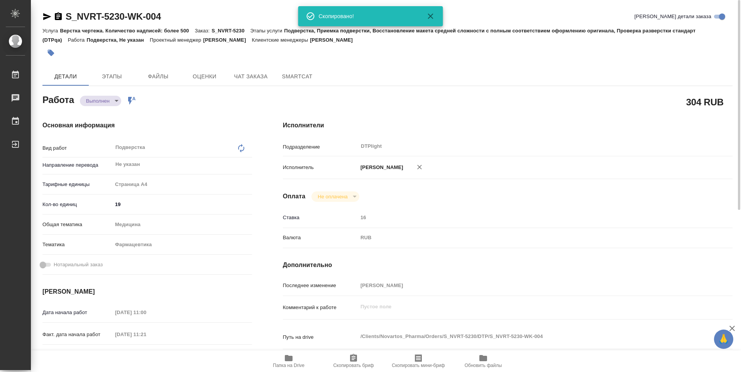
type textarea "x"
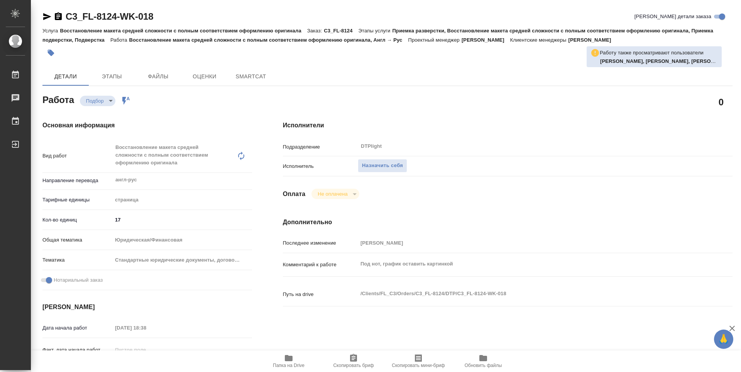
type textarea "x"
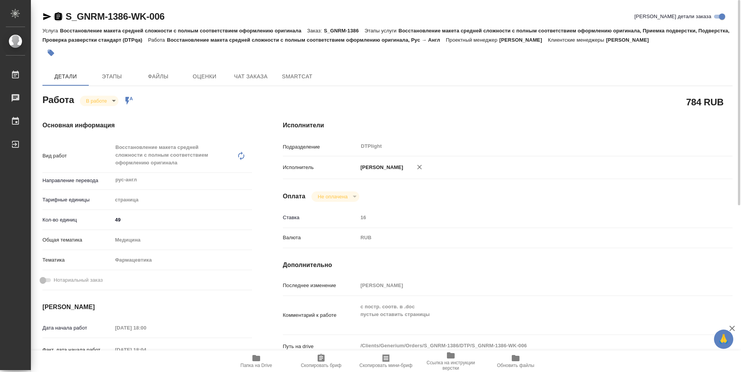
click at [60, 18] on icon "button" at bounding box center [58, 16] width 7 height 8
